Goal: Task Accomplishment & Management: Complete application form

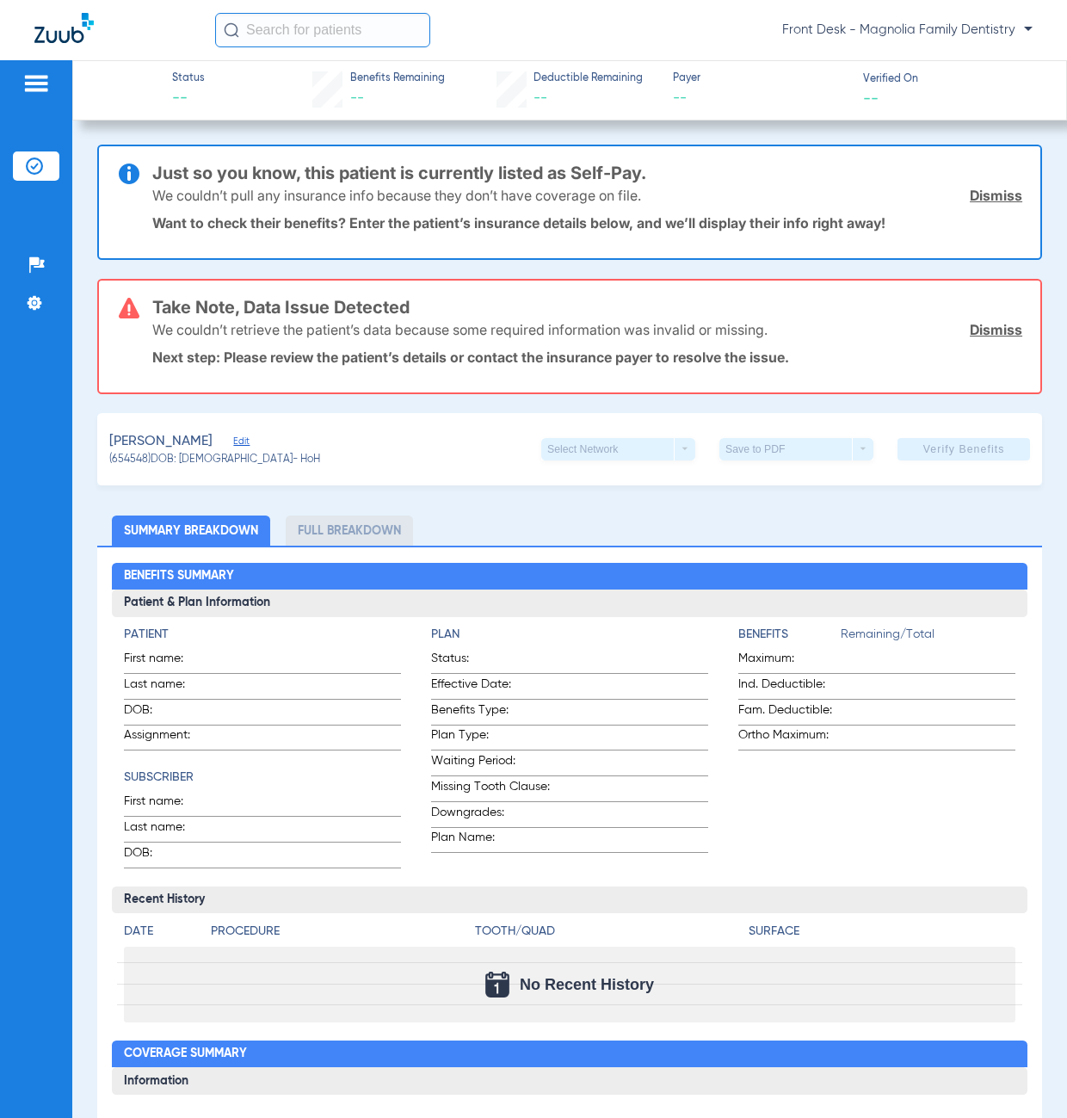
click at [50, 176] on li "Insurance Verification" at bounding box center [36, 165] width 46 height 29
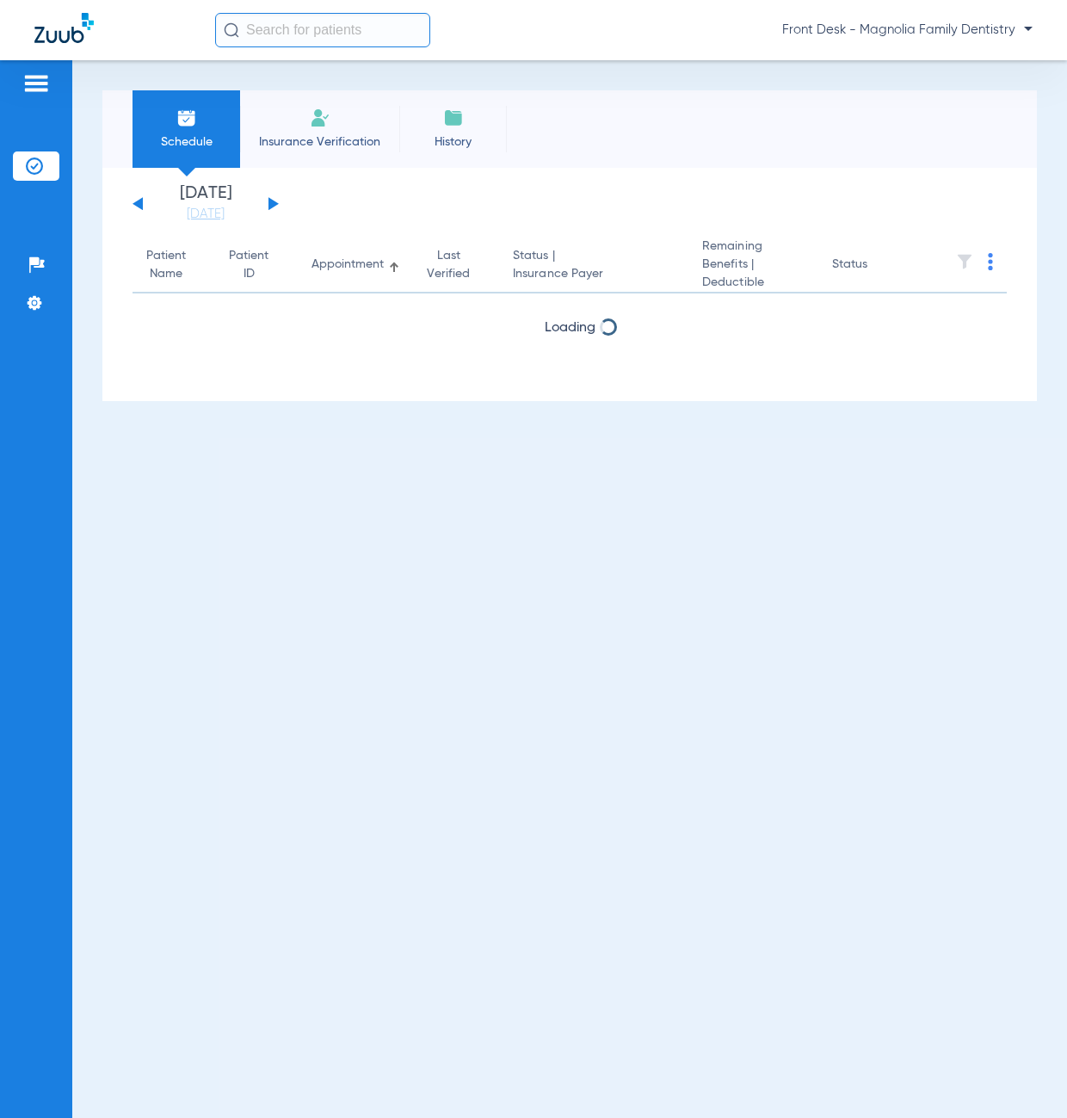
click at [327, 136] on span "Insurance Verification" at bounding box center [319, 141] width 133 height 17
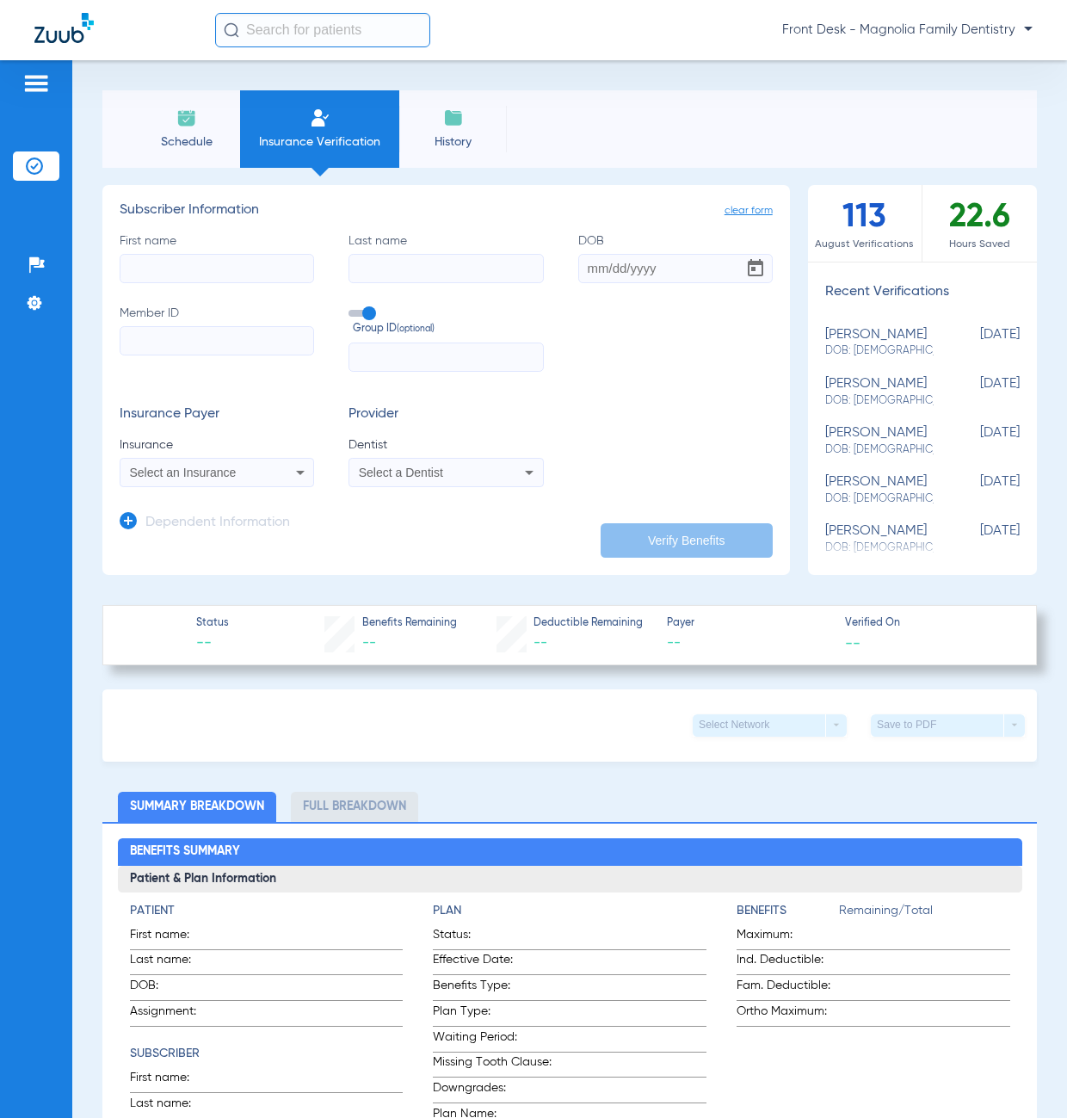
click at [213, 478] on span "Select an Insurance" at bounding box center [183, 472] width 107 height 14
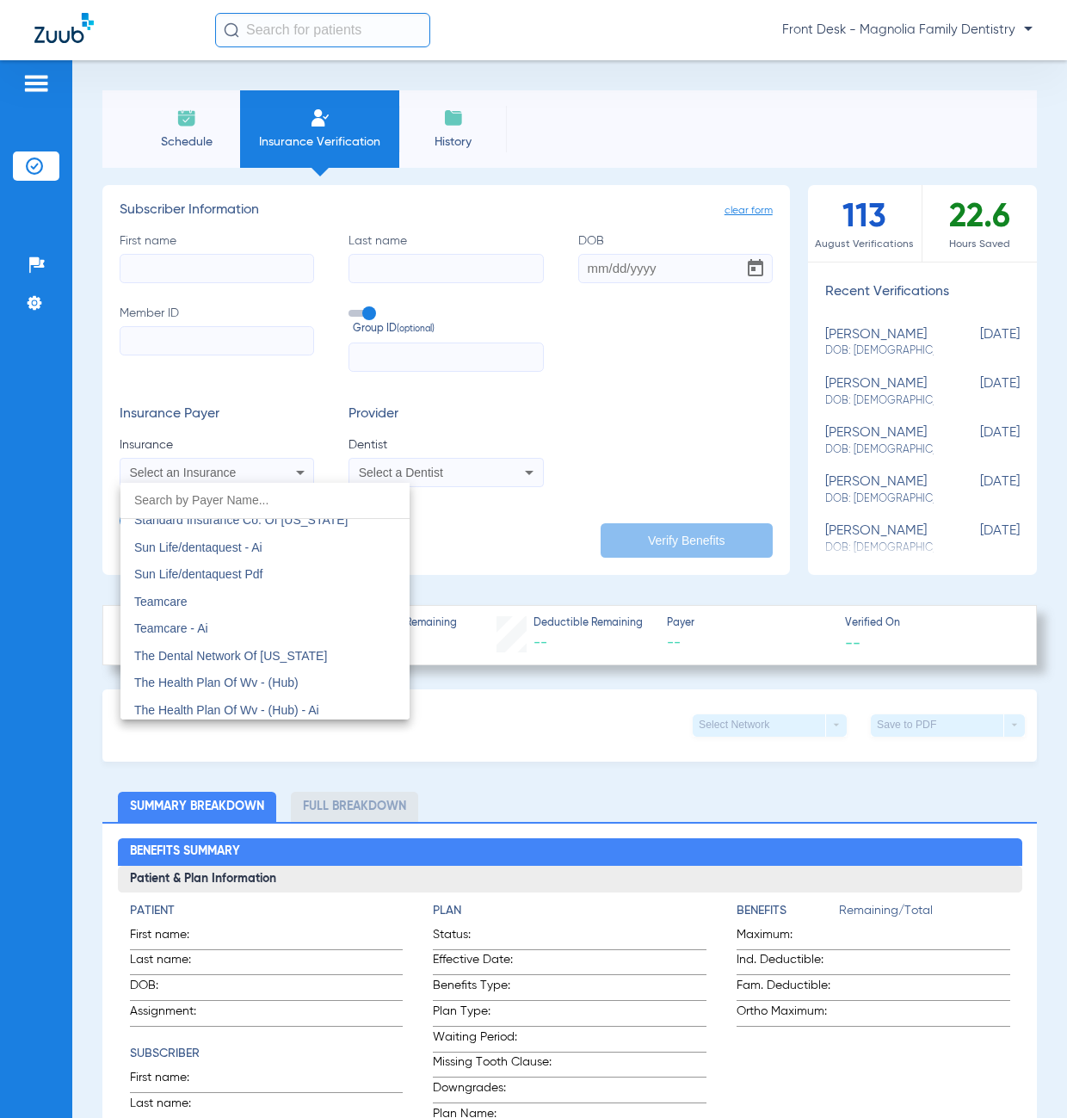
scroll to position [9386, 0]
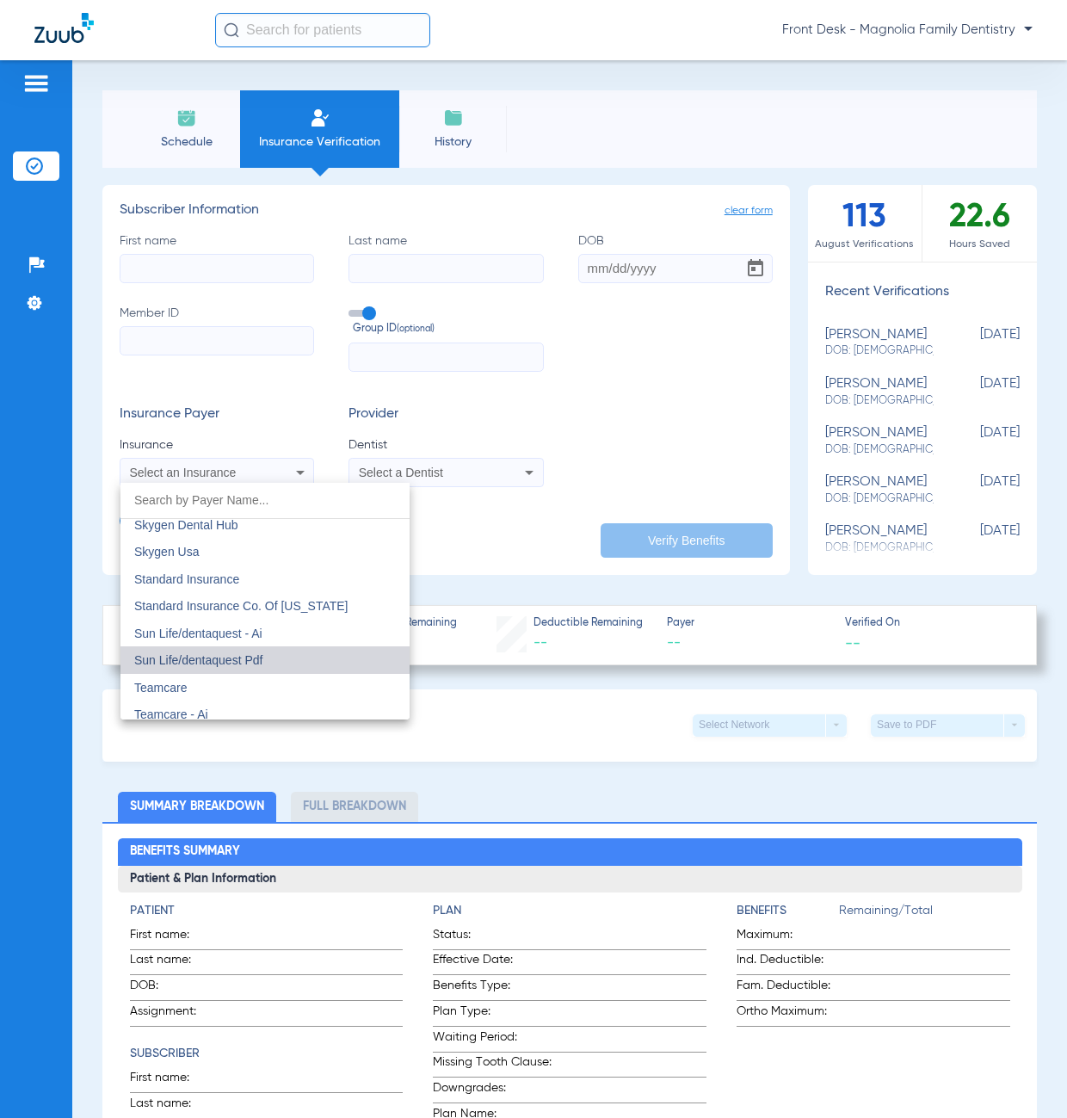
click at [318, 663] on mat-option "Sun Life/dentaquest Pdf" at bounding box center [264, 660] width 289 height 28
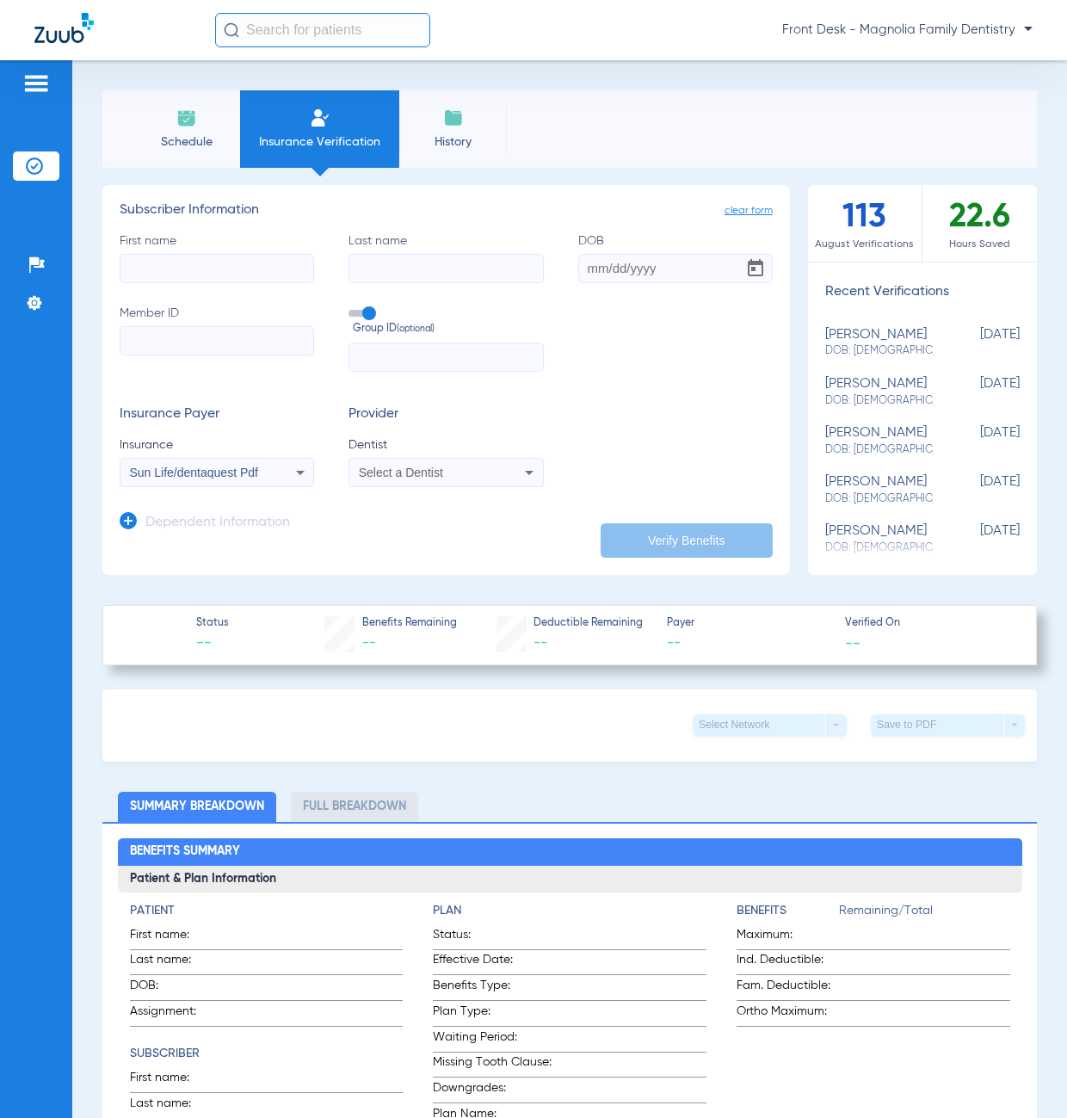
click at [158, 268] on input "First name" at bounding box center [217, 268] width 194 height 29
type input "[PERSON_NAME]"
click at [404, 348] on input "text" at bounding box center [445, 356] width 194 height 29
type input "955869"
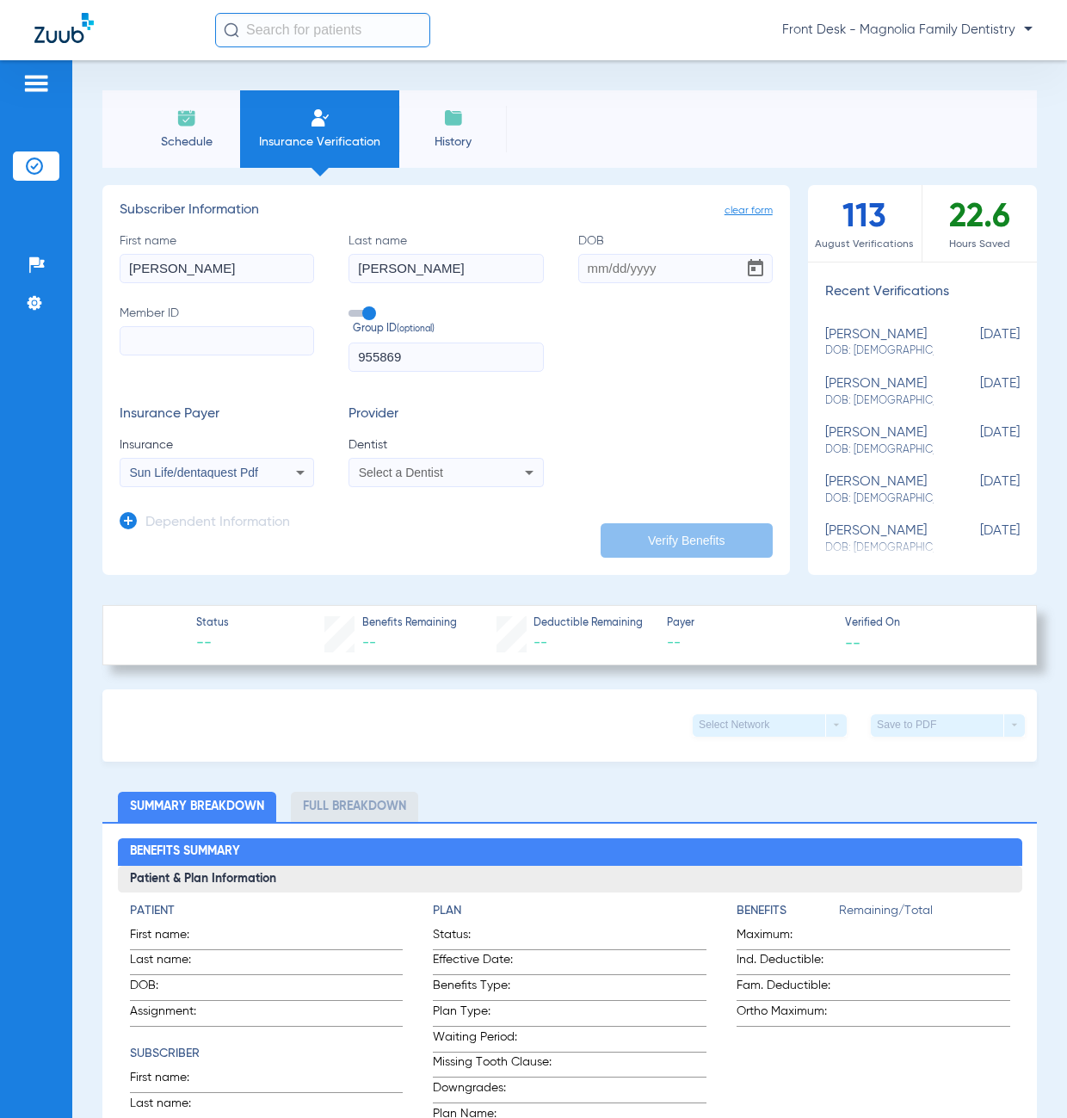
click at [274, 350] on input "Member ID" at bounding box center [217, 340] width 194 height 29
type input "022722476"
click at [578, 259] on input "DOB" at bounding box center [675, 268] width 194 height 29
type input "[DATE]"
click at [443, 472] on div "Select a Dentist" at bounding box center [429, 472] width 140 height 12
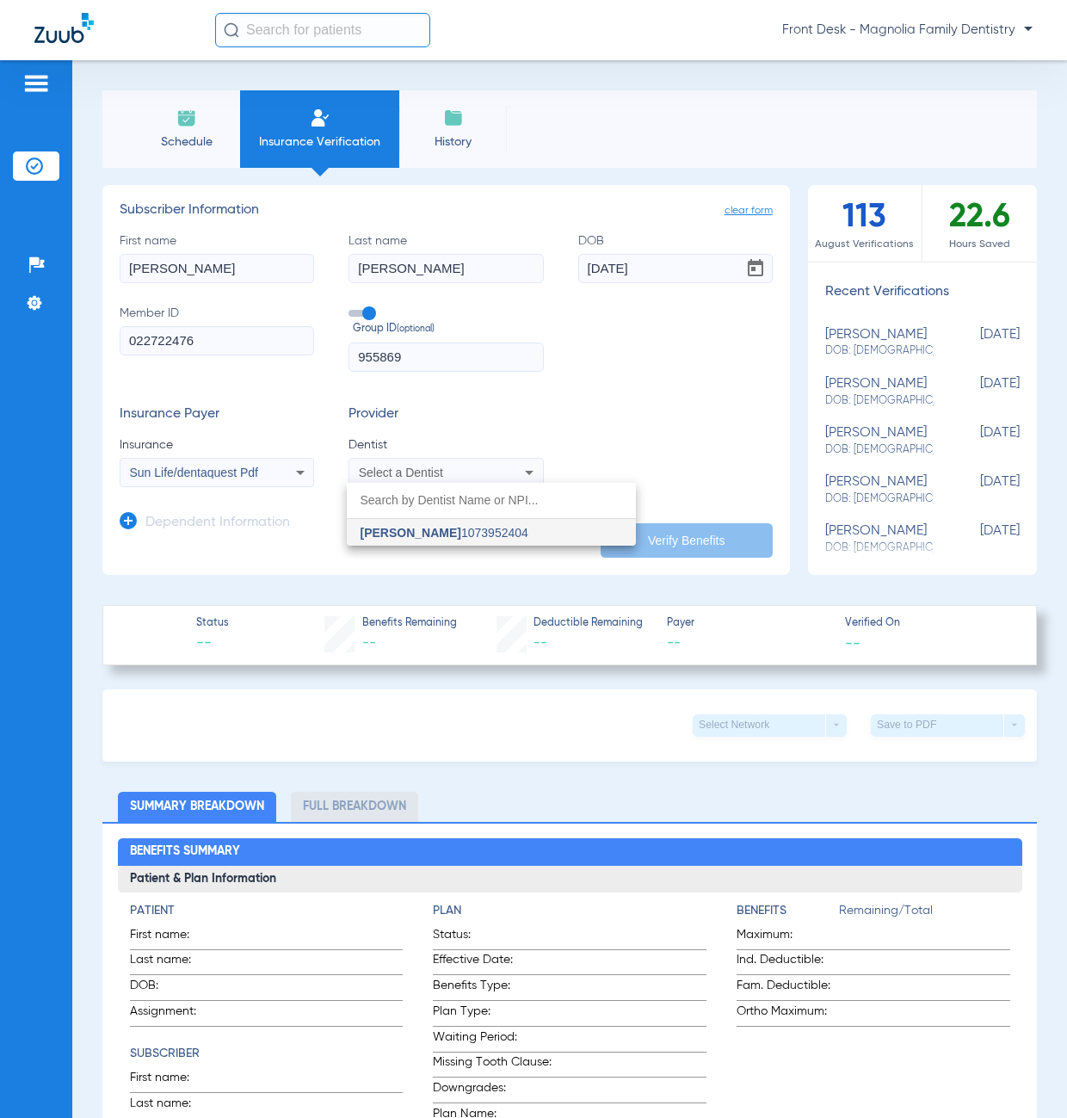
drag, startPoint x: 404, startPoint y: 535, endPoint x: 415, endPoint y: 531, distance: 11.2
click at [412, 531] on span "[PERSON_NAME]" at bounding box center [411, 533] width 101 height 14
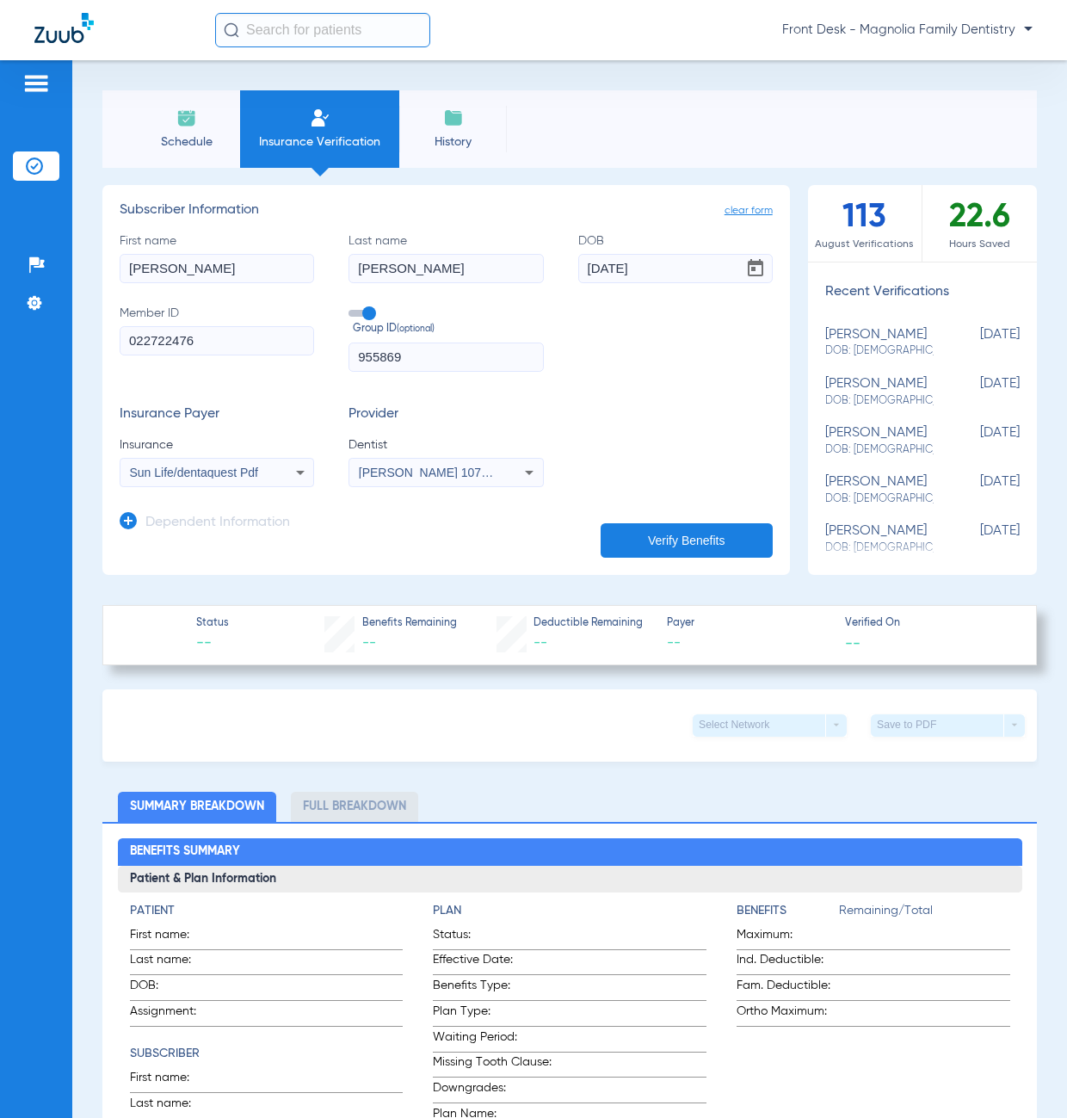
drag, startPoint x: 650, startPoint y: 526, endPoint x: 651, endPoint y: 538, distance: 12.1
click at [650, 527] on button "Verify Benefits" at bounding box center [687, 540] width 172 height 34
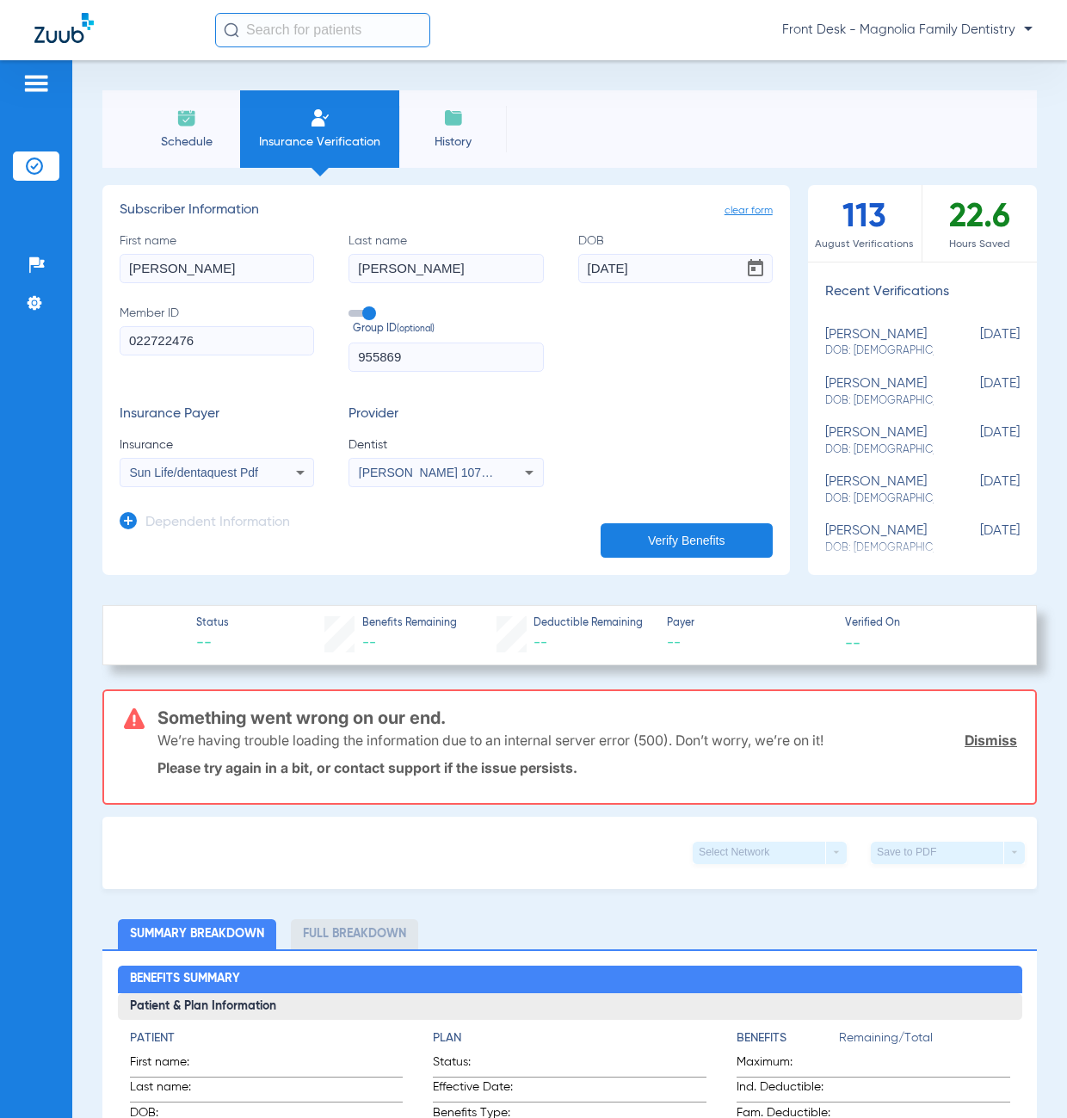
click at [663, 545] on button "Verify Benefits" at bounding box center [687, 540] width 172 height 34
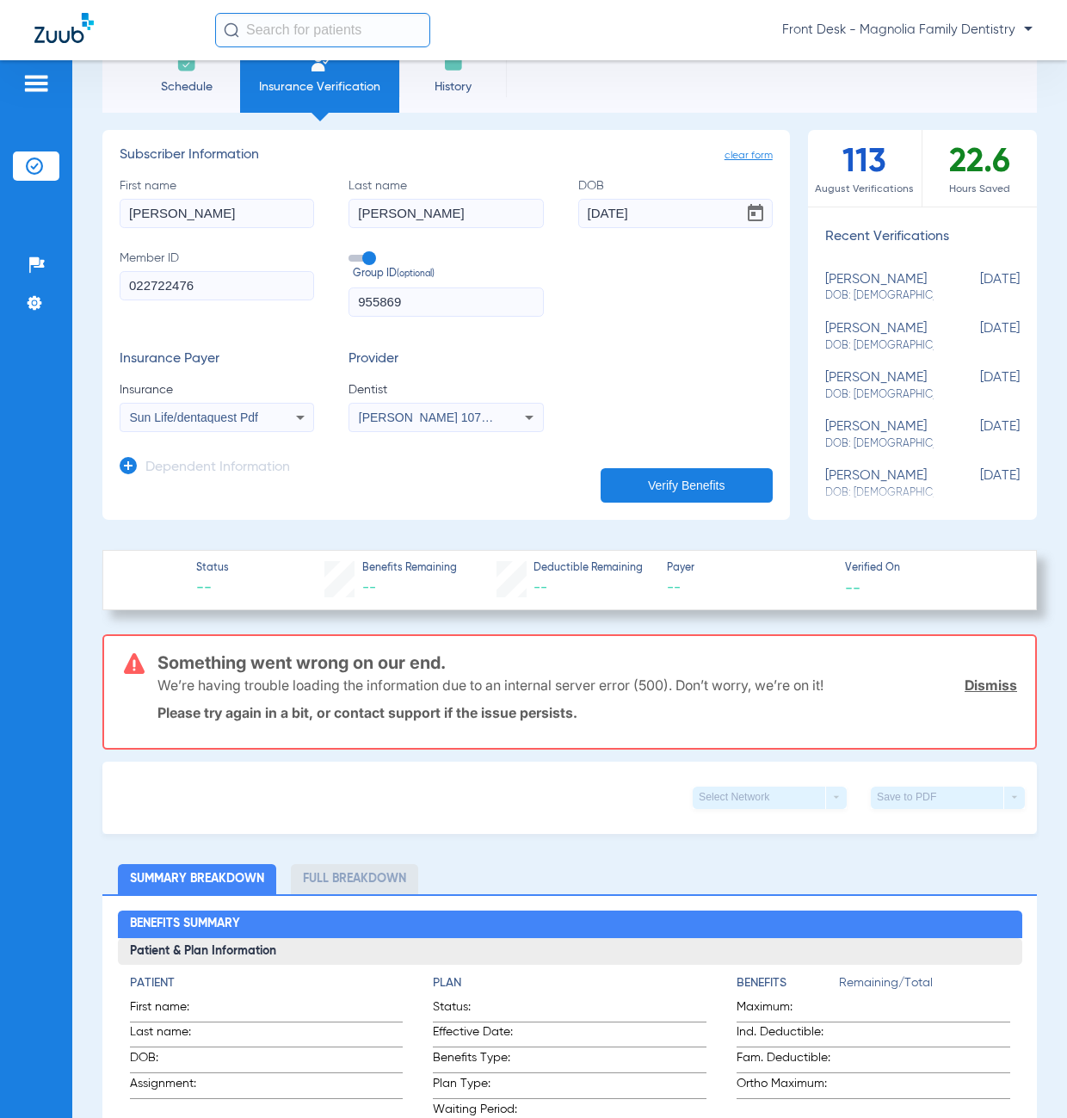
scroll to position [86, 0]
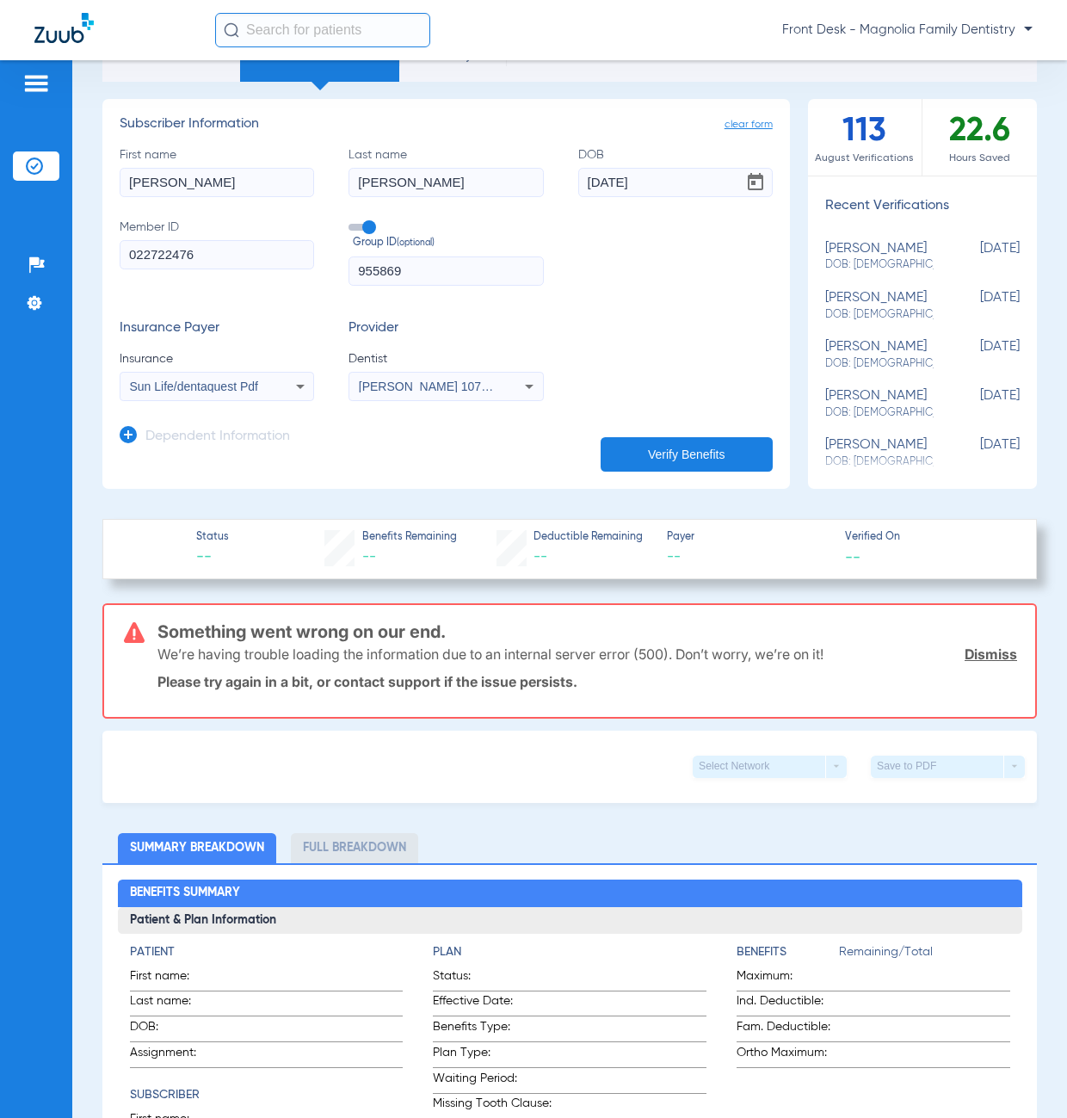
click at [276, 387] on div "Sun Life/dentaquest Pdf" at bounding box center [216, 386] width 193 height 21
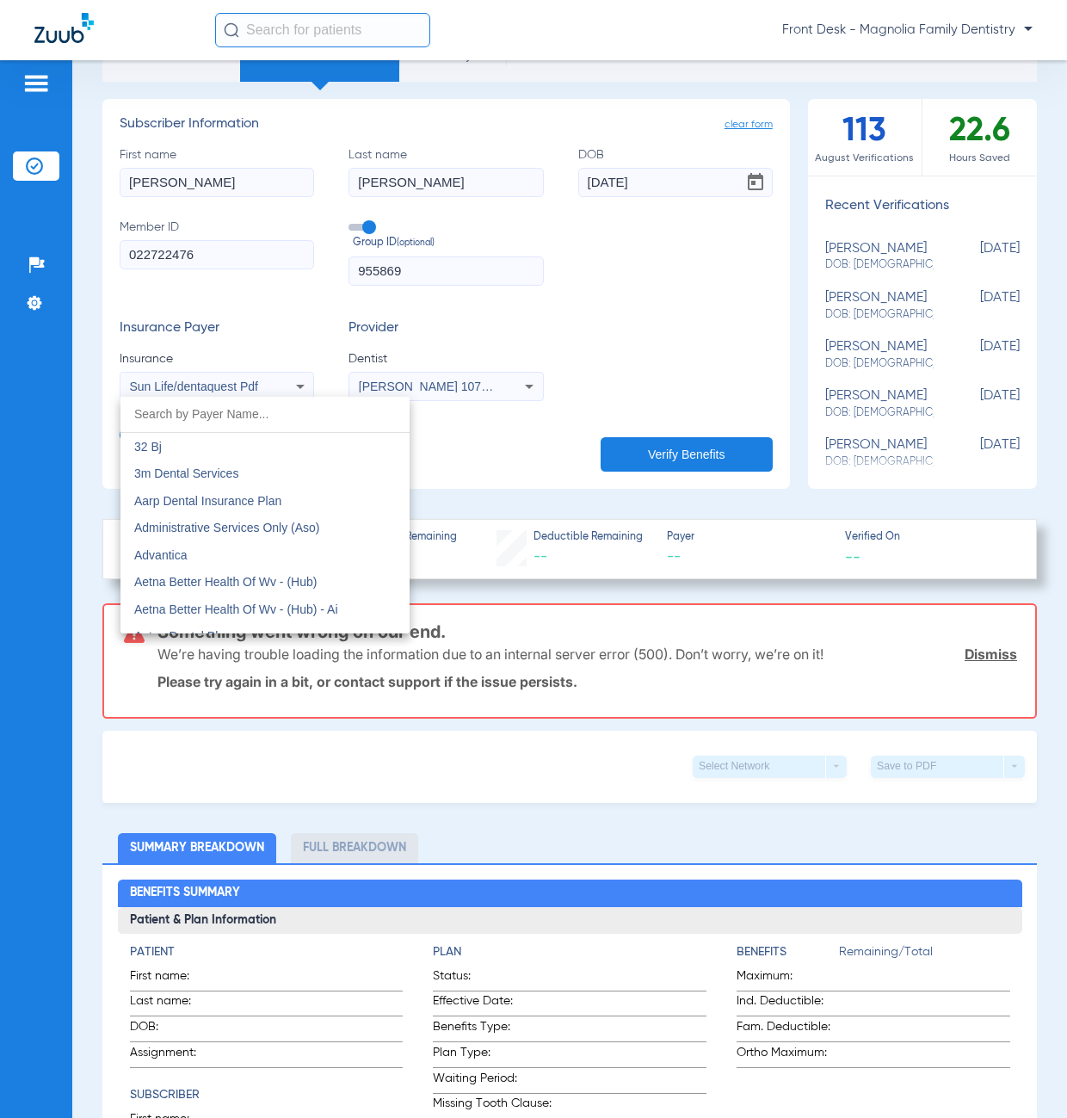
scroll to position [9341, 0]
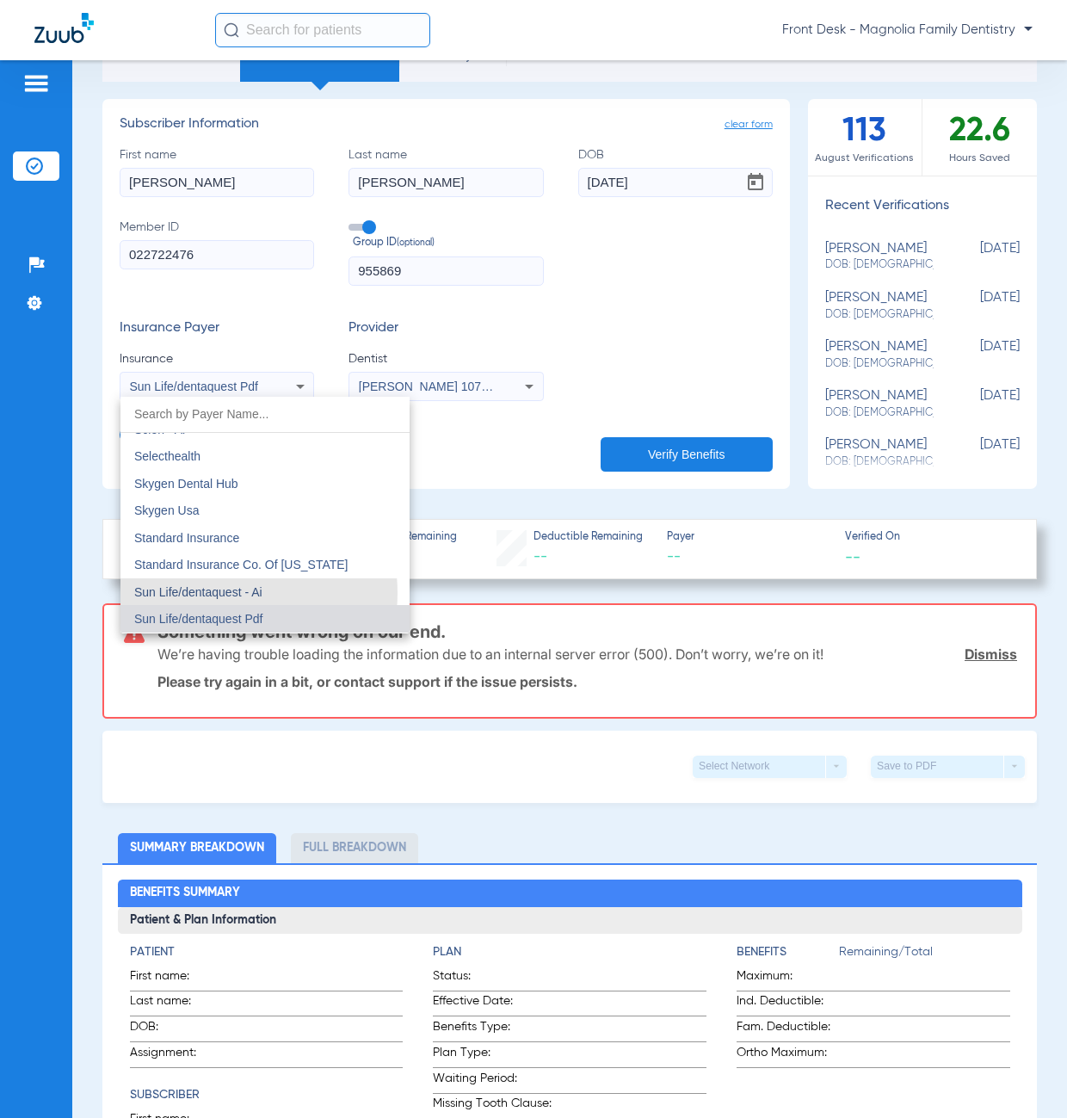
drag, startPoint x: 219, startPoint y: 593, endPoint x: 289, endPoint y: 585, distance: 70.1
click at [223, 591] on span "Sun Life/dentaquest - Ai" at bounding box center [198, 592] width 128 height 14
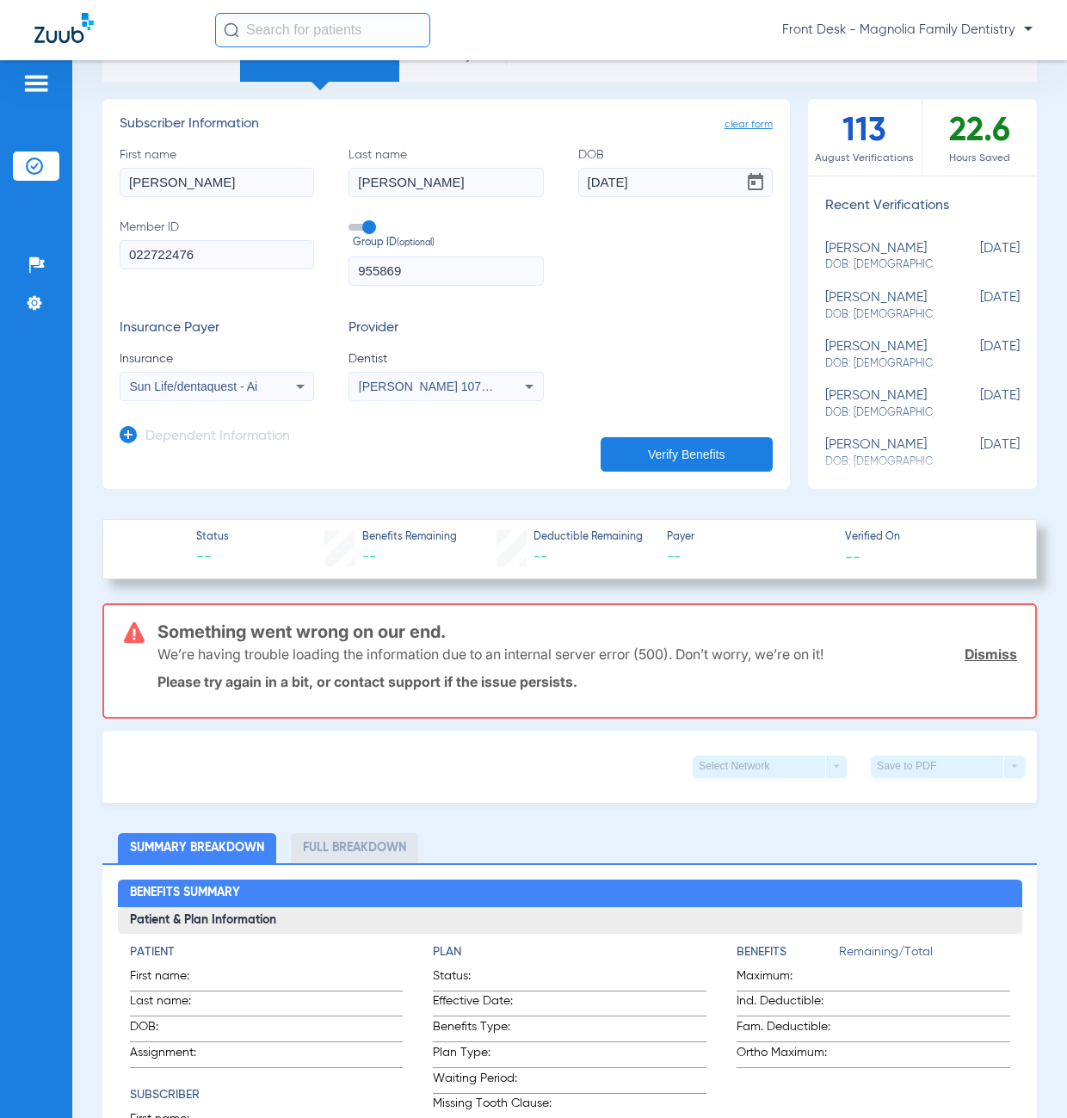
click at [732, 459] on button "Verify Benefits" at bounding box center [687, 454] width 172 height 34
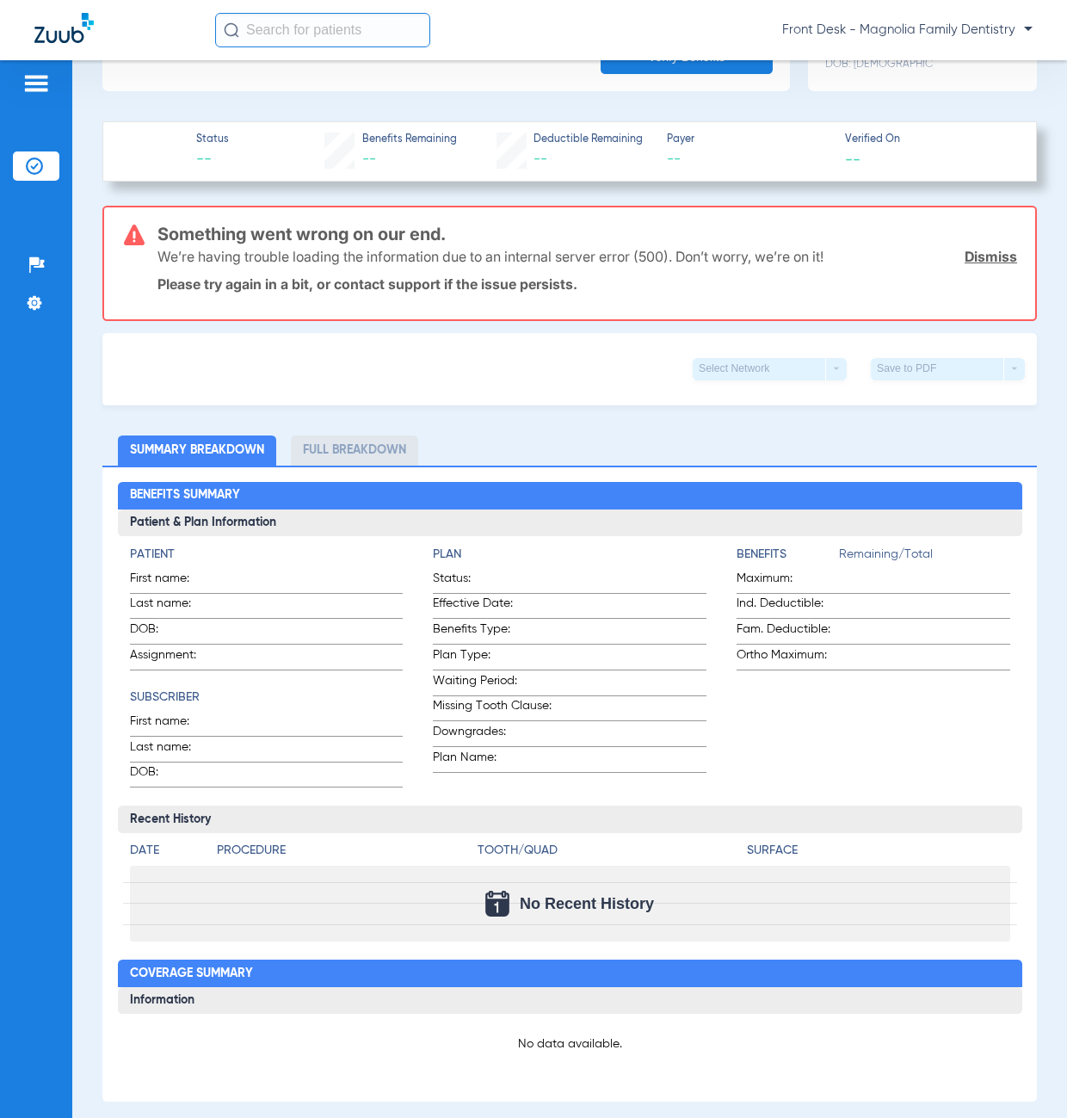
scroll to position [172, 0]
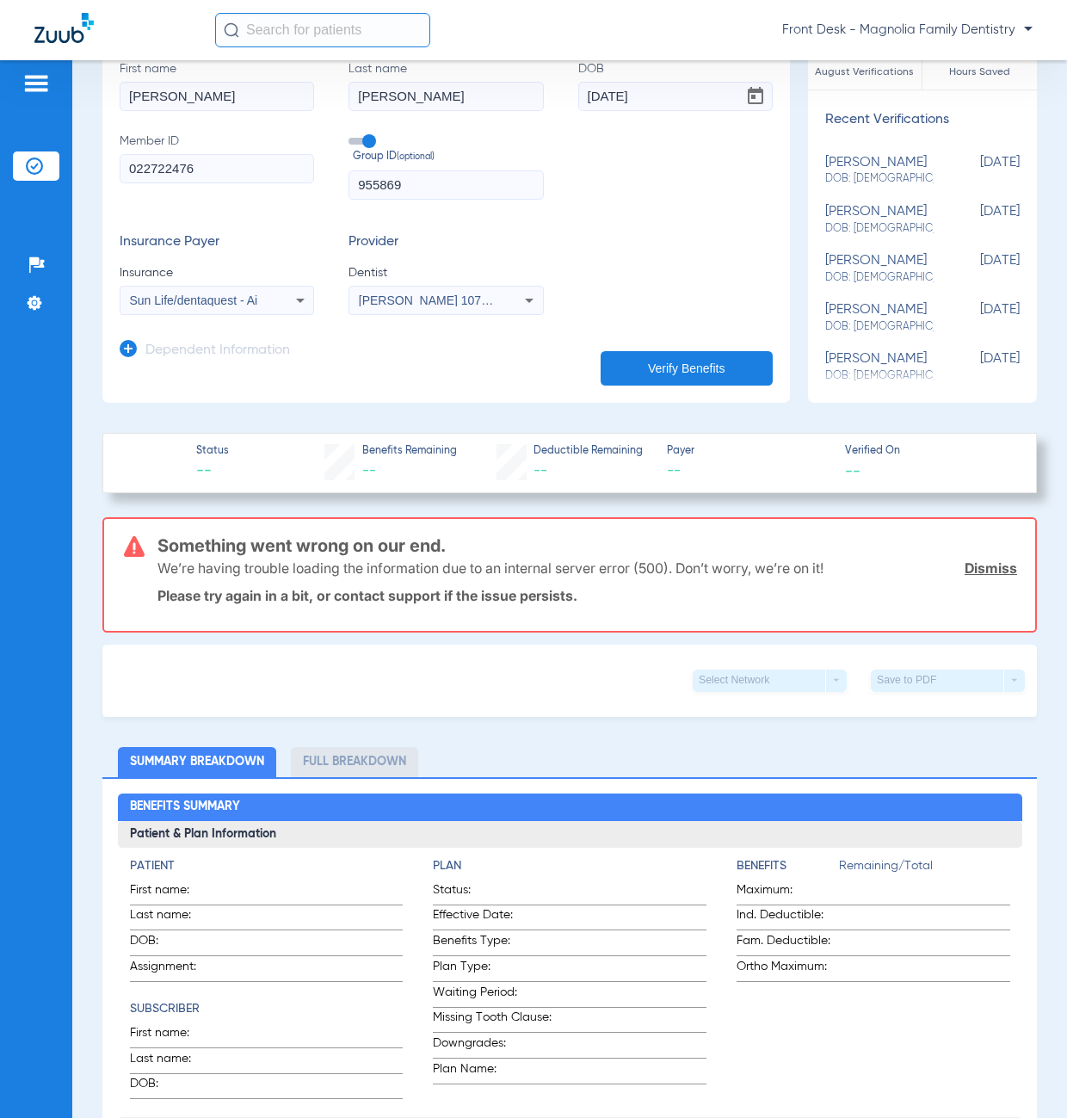
click at [9, 981] on div "Patients Insurance Verification Setup Help Center Settings" at bounding box center [36, 619] width 72 height 1118
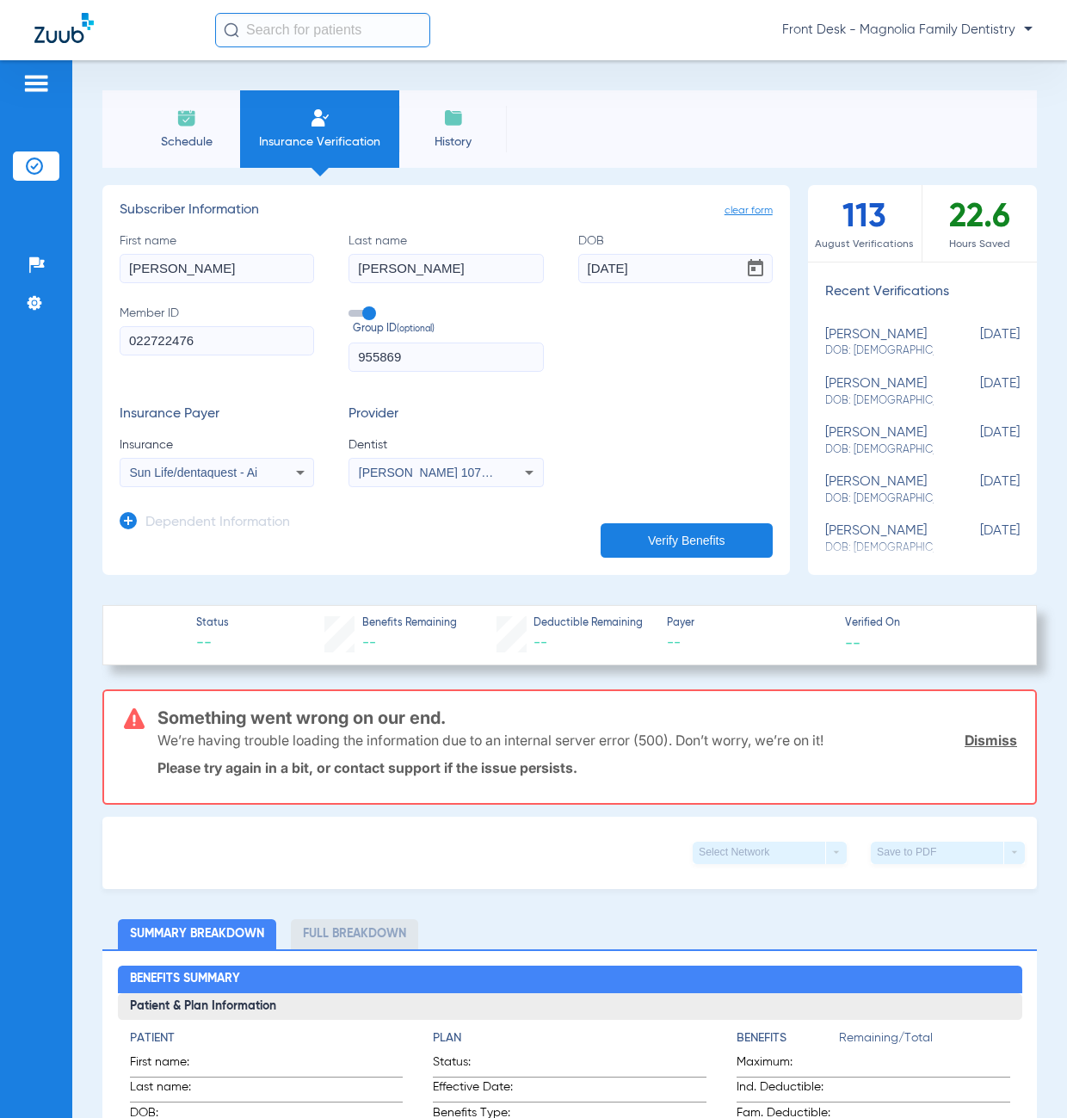
drag, startPoint x: 177, startPoint y: 135, endPoint x: 192, endPoint y: 132, distance: 15.0
click at [179, 133] on span "Schedule" at bounding box center [186, 141] width 82 height 17
